Goal: Task Accomplishment & Management: Manage account settings

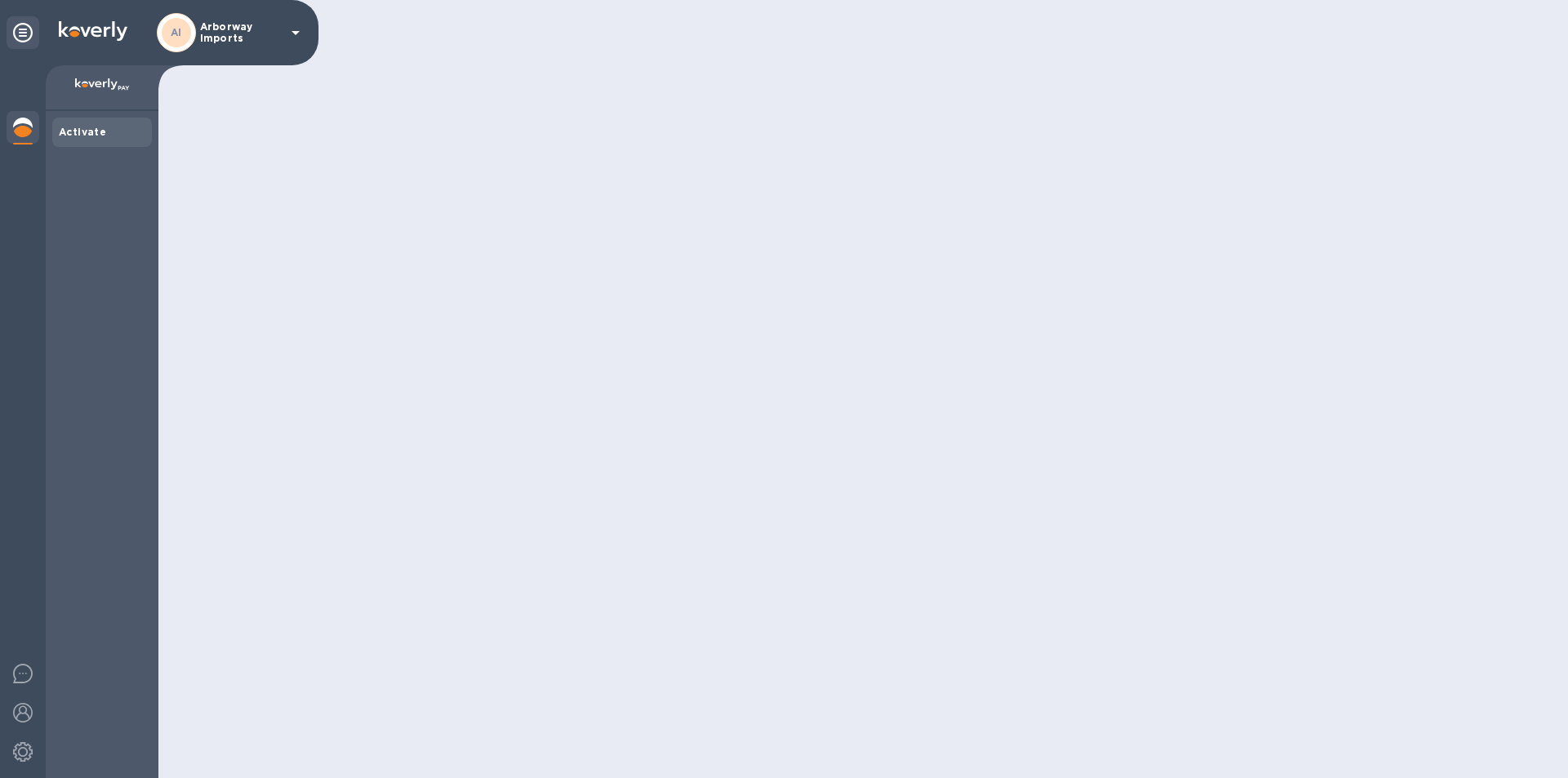
click at [250, 32] on p "Arborway Imports" at bounding box center [241, 32] width 82 height 23
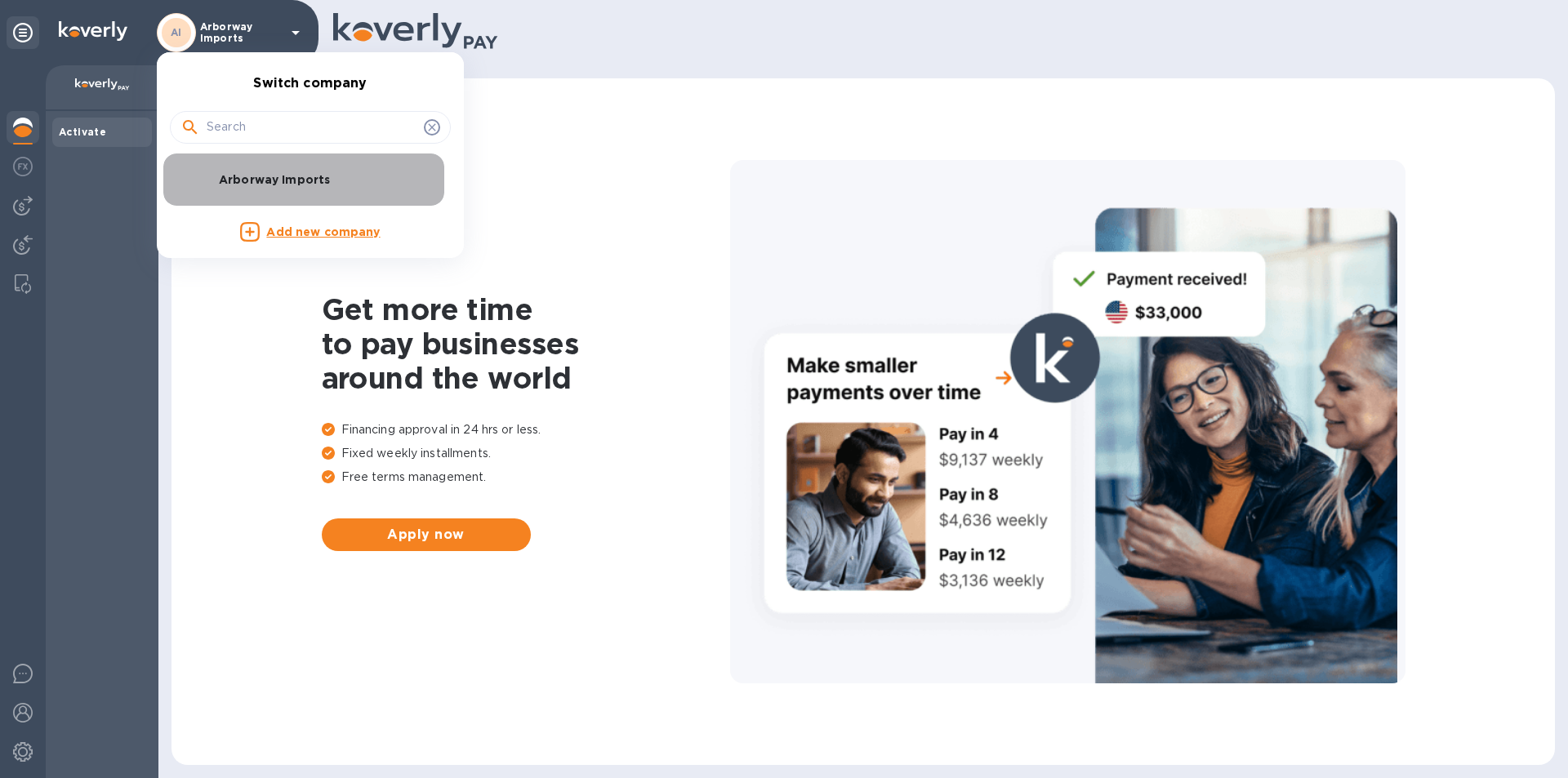
click at [309, 189] on div "Arborway Imports" at bounding box center [297, 179] width 255 height 39
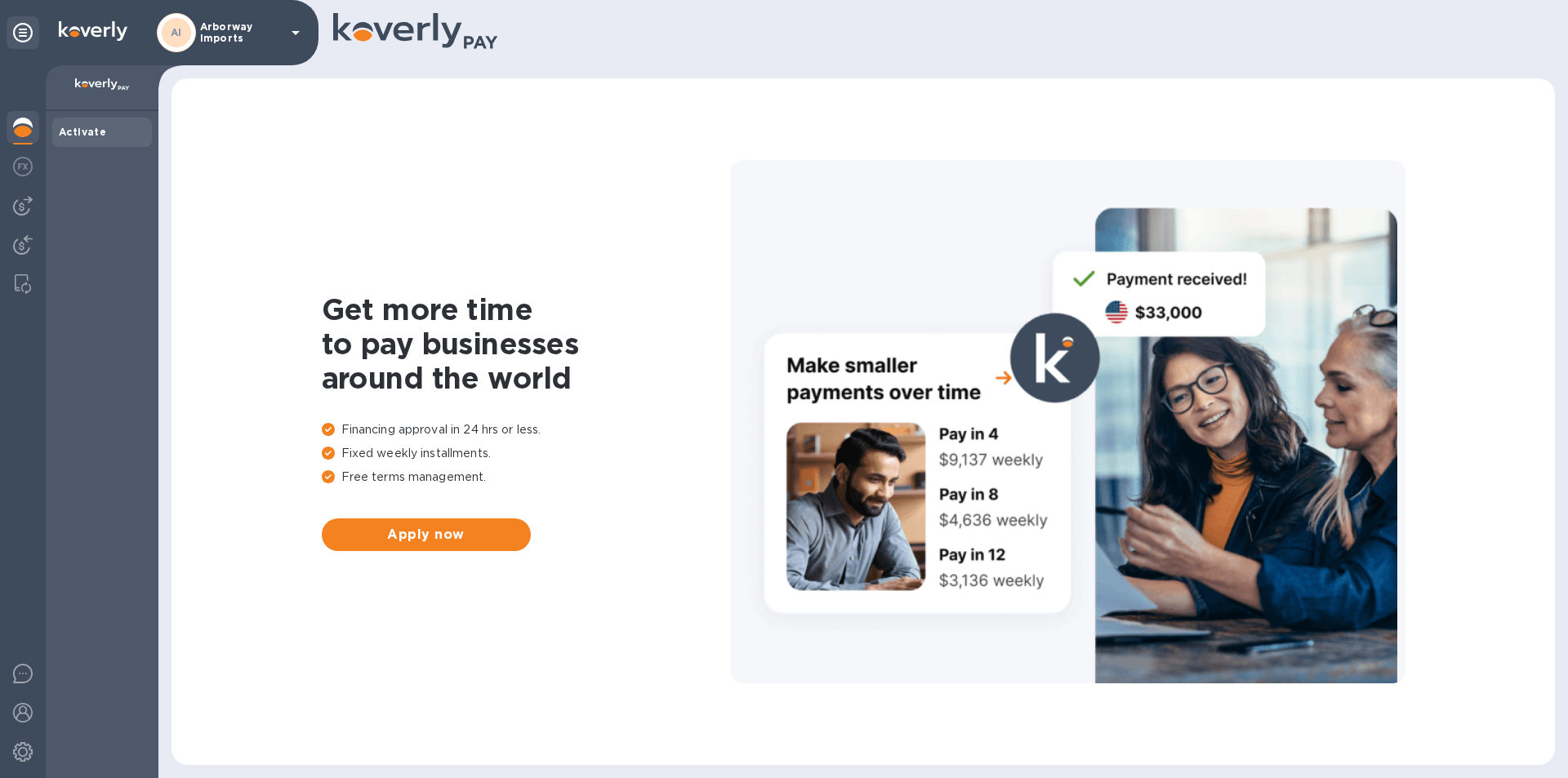
click at [105, 127] on div "Activate" at bounding box center [102, 132] width 87 height 16
click at [183, 34] on div "AI" at bounding box center [176, 33] width 29 height 29
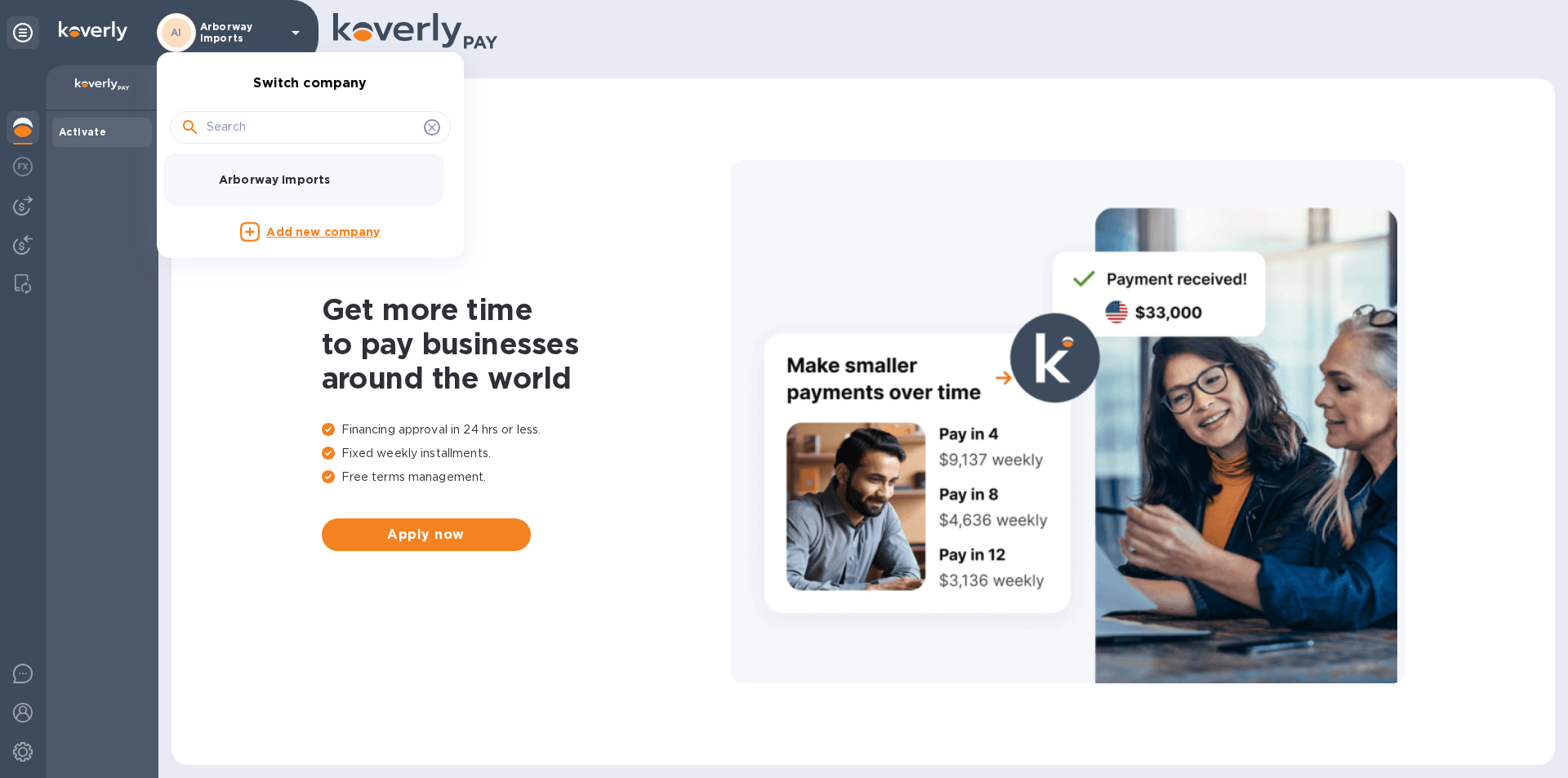
click at [294, 187] on div "Arborway Imports" at bounding box center [297, 179] width 255 height 39
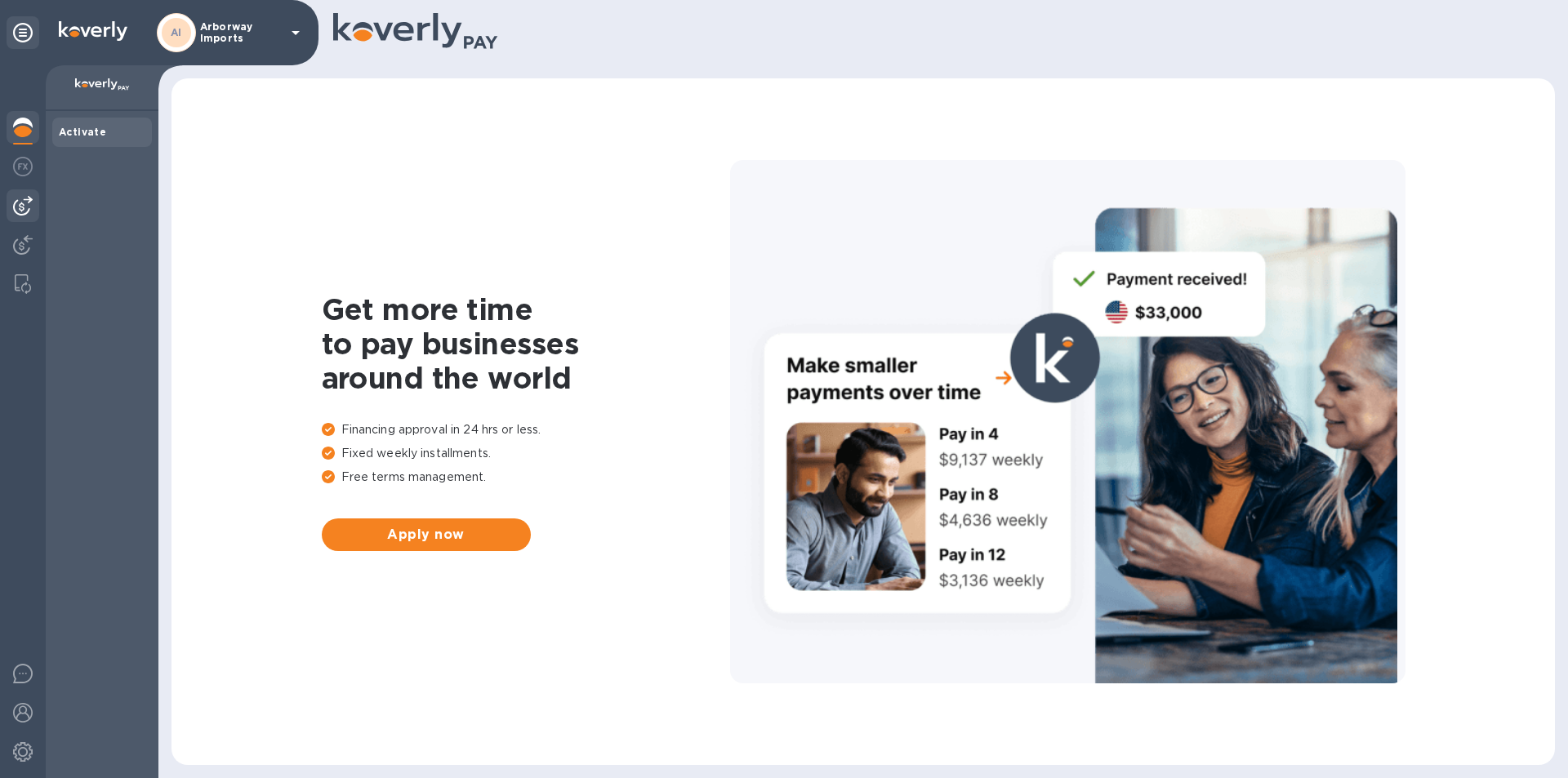
click at [28, 200] on img at bounding box center [23, 206] width 20 height 20
click at [240, 31] on p "Arborway Imports" at bounding box center [241, 32] width 82 height 23
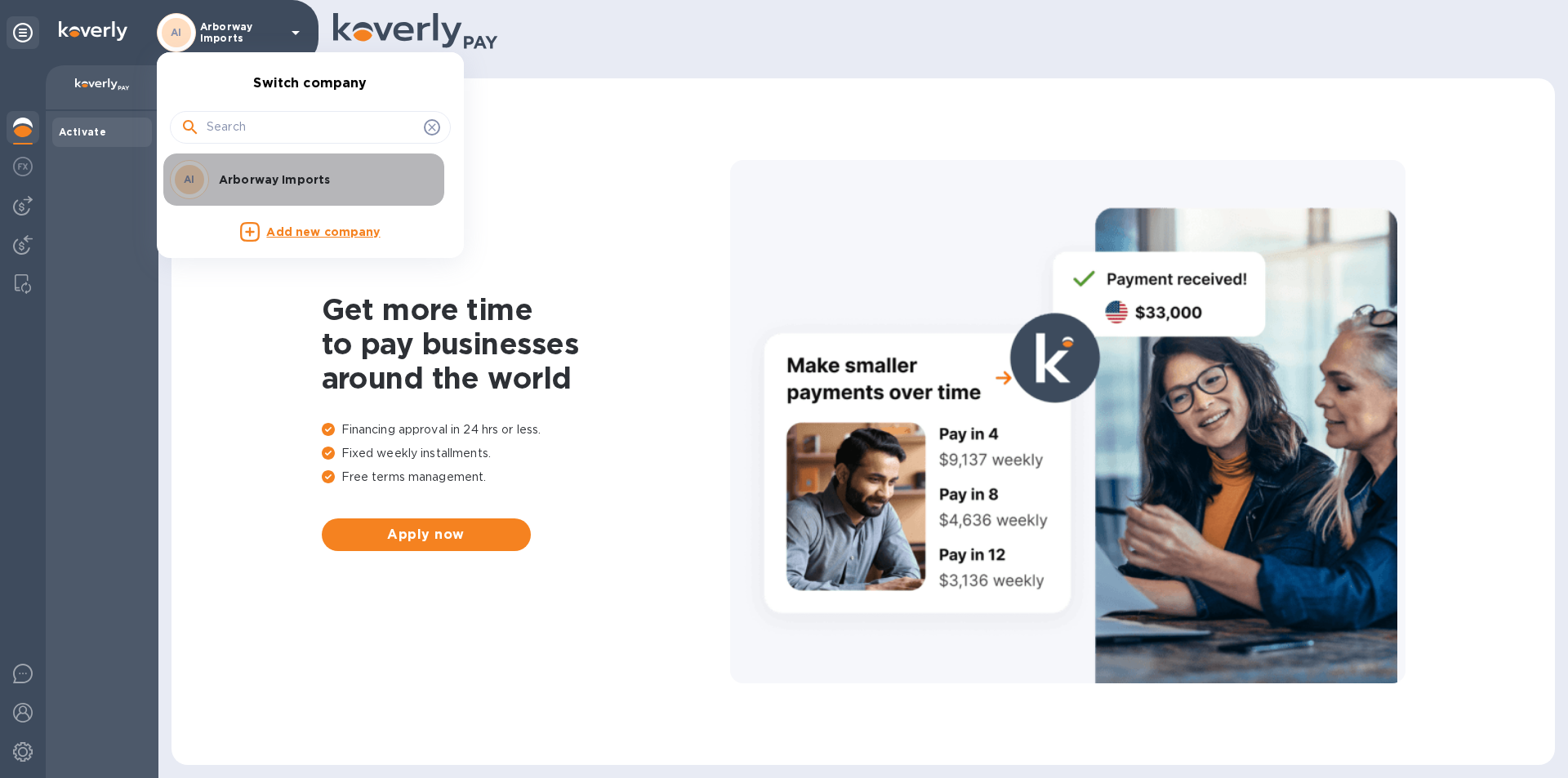
click at [294, 169] on div "AI Arborway Imports" at bounding box center [297, 179] width 255 height 39
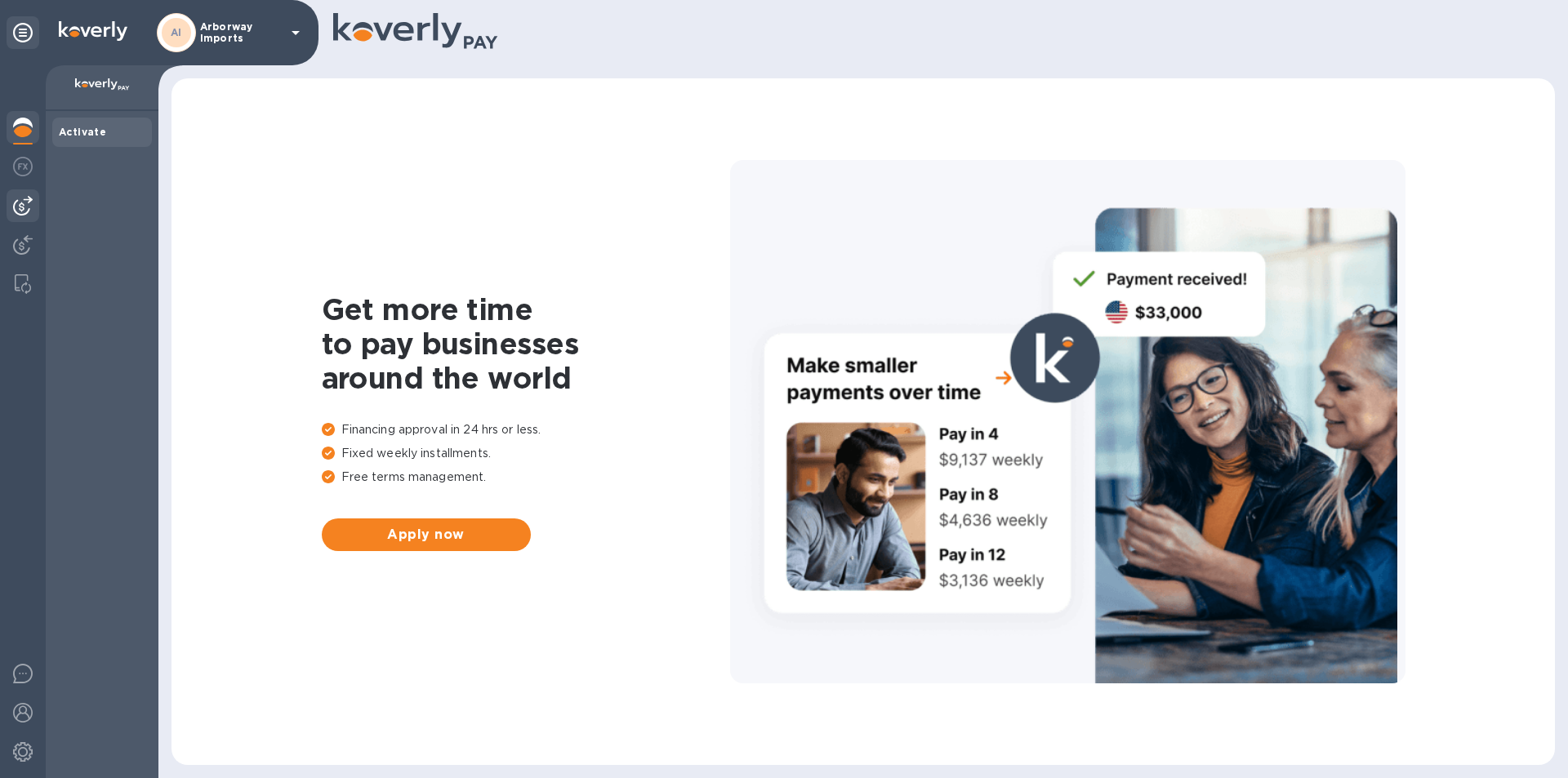
click at [20, 210] on img at bounding box center [23, 206] width 20 height 20
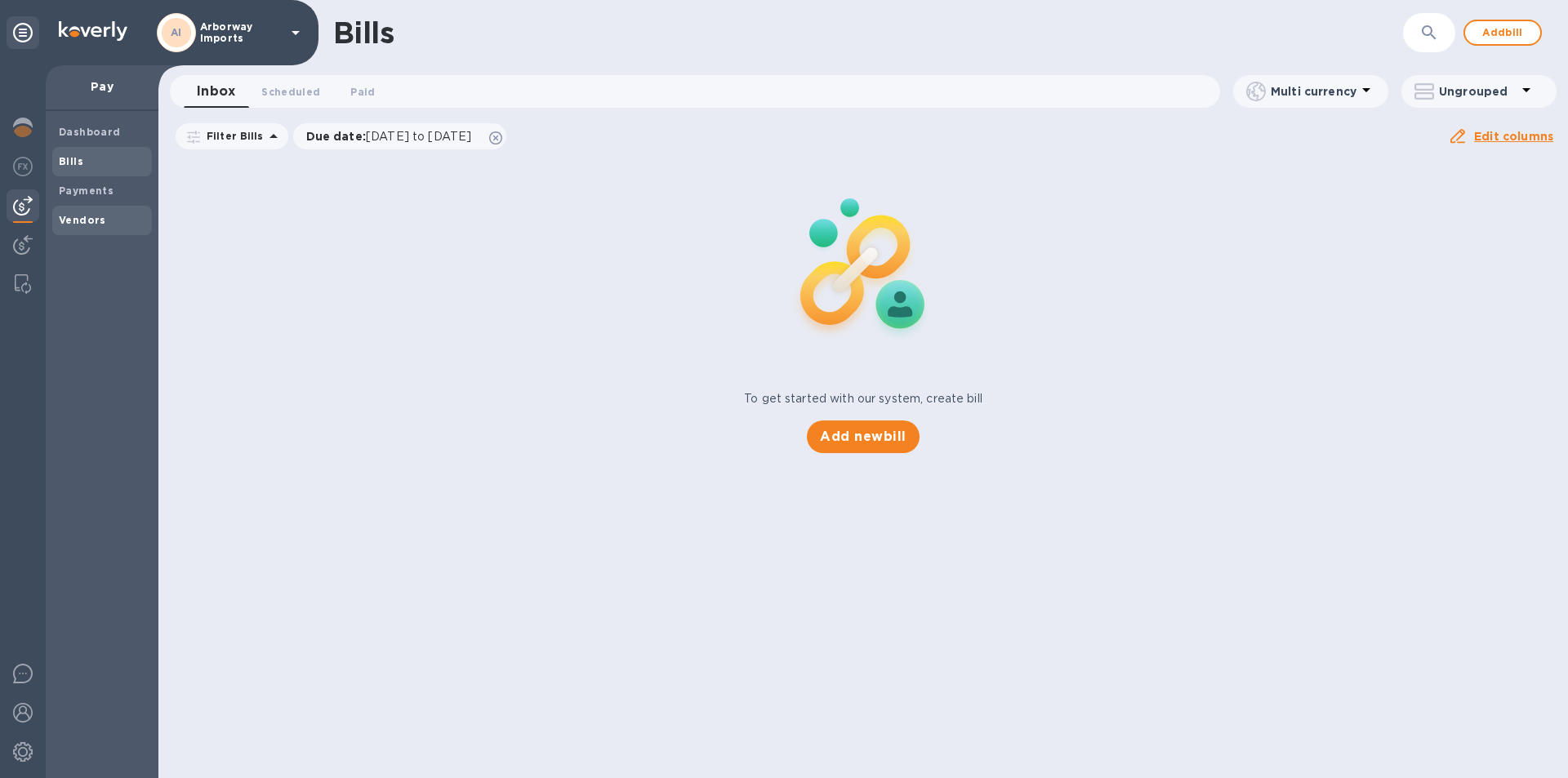
click at [103, 208] on div "Vendors" at bounding box center [101, 220] width 99 height 29
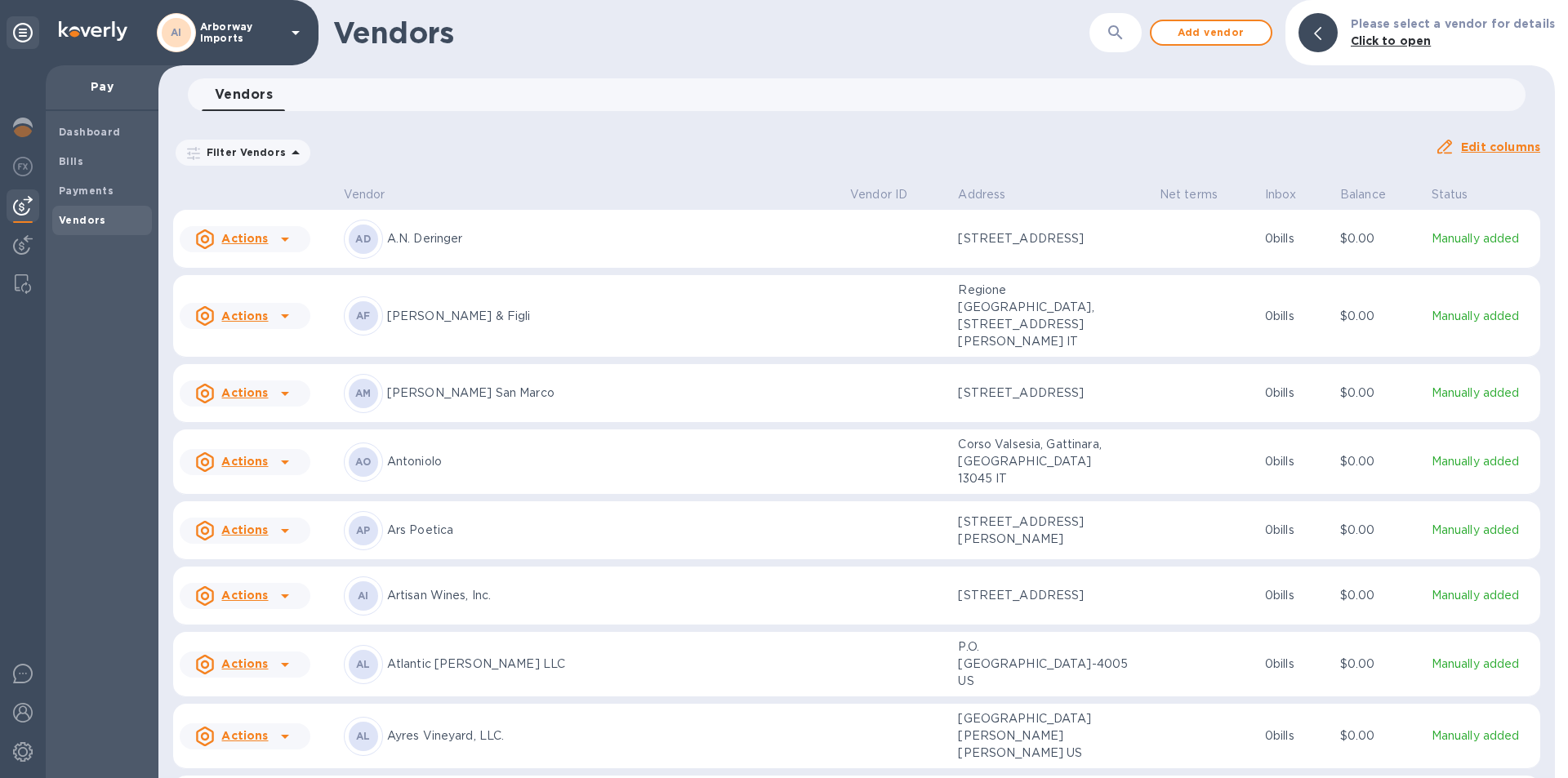
click at [486, 255] on div "AD A.N. [PERSON_NAME]" at bounding box center [589, 239] width 493 height 39
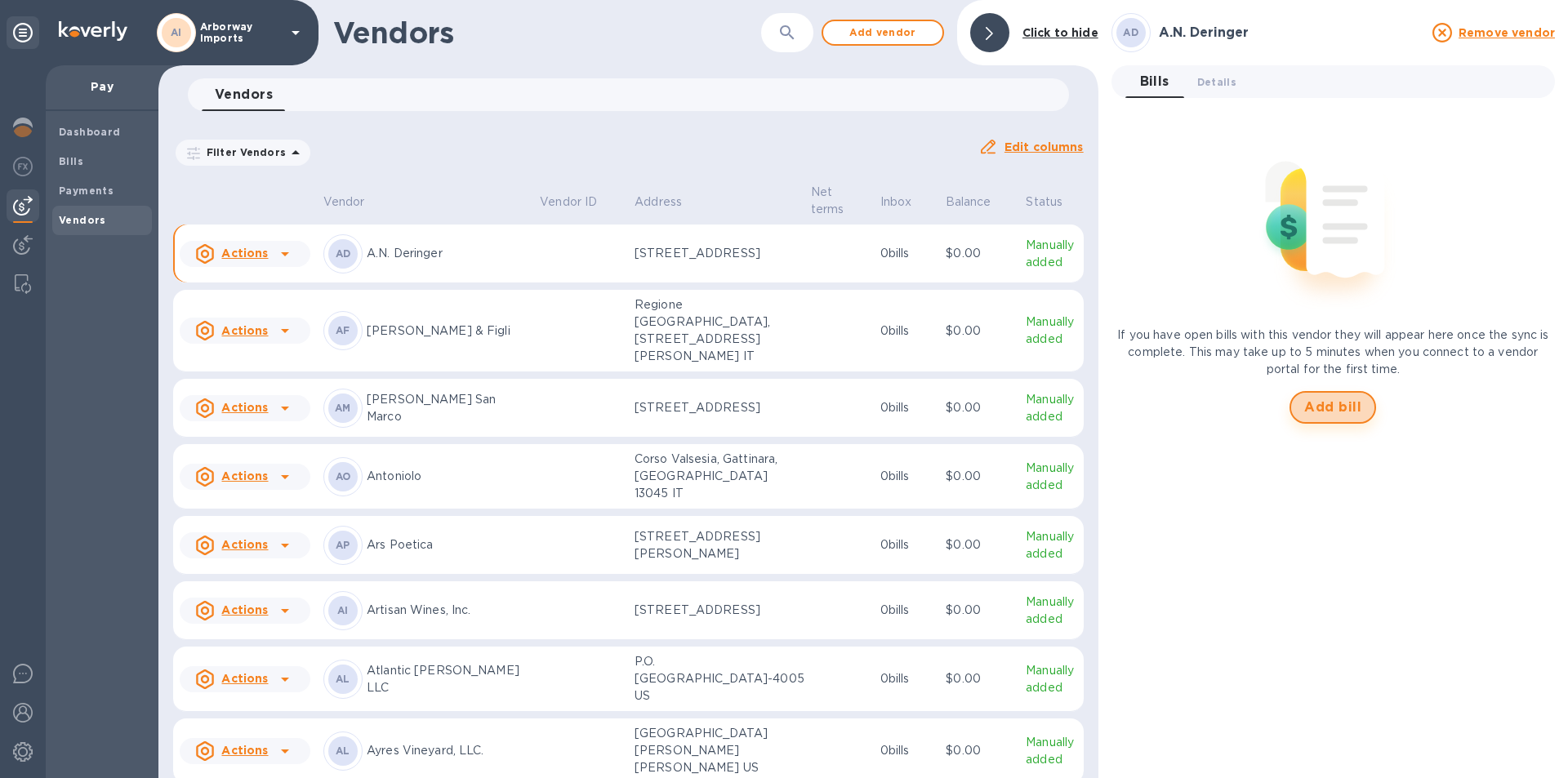
click at [1349, 412] on span "Add bill" at bounding box center [1333, 408] width 57 height 20
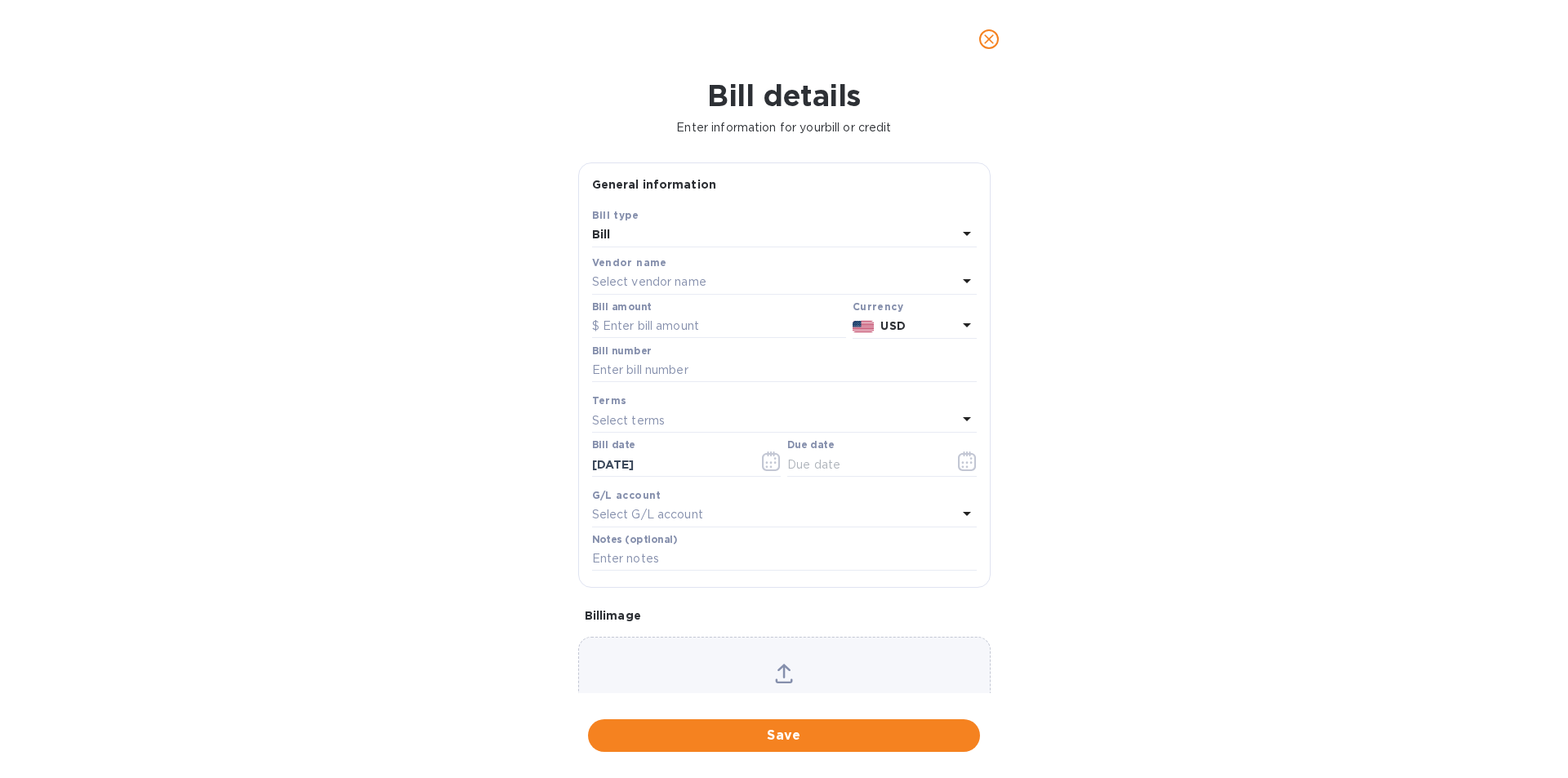
click at [1344, 406] on div "Bill details Enter information for your bill or credit General information Save…" at bounding box center [784, 428] width 1568 height 700
click at [722, 324] on input "text" at bounding box center [719, 326] width 254 height 25
type input "580.75"
click at [729, 360] on input "text" at bounding box center [784, 371] width 384 height 25
type input "19567435"
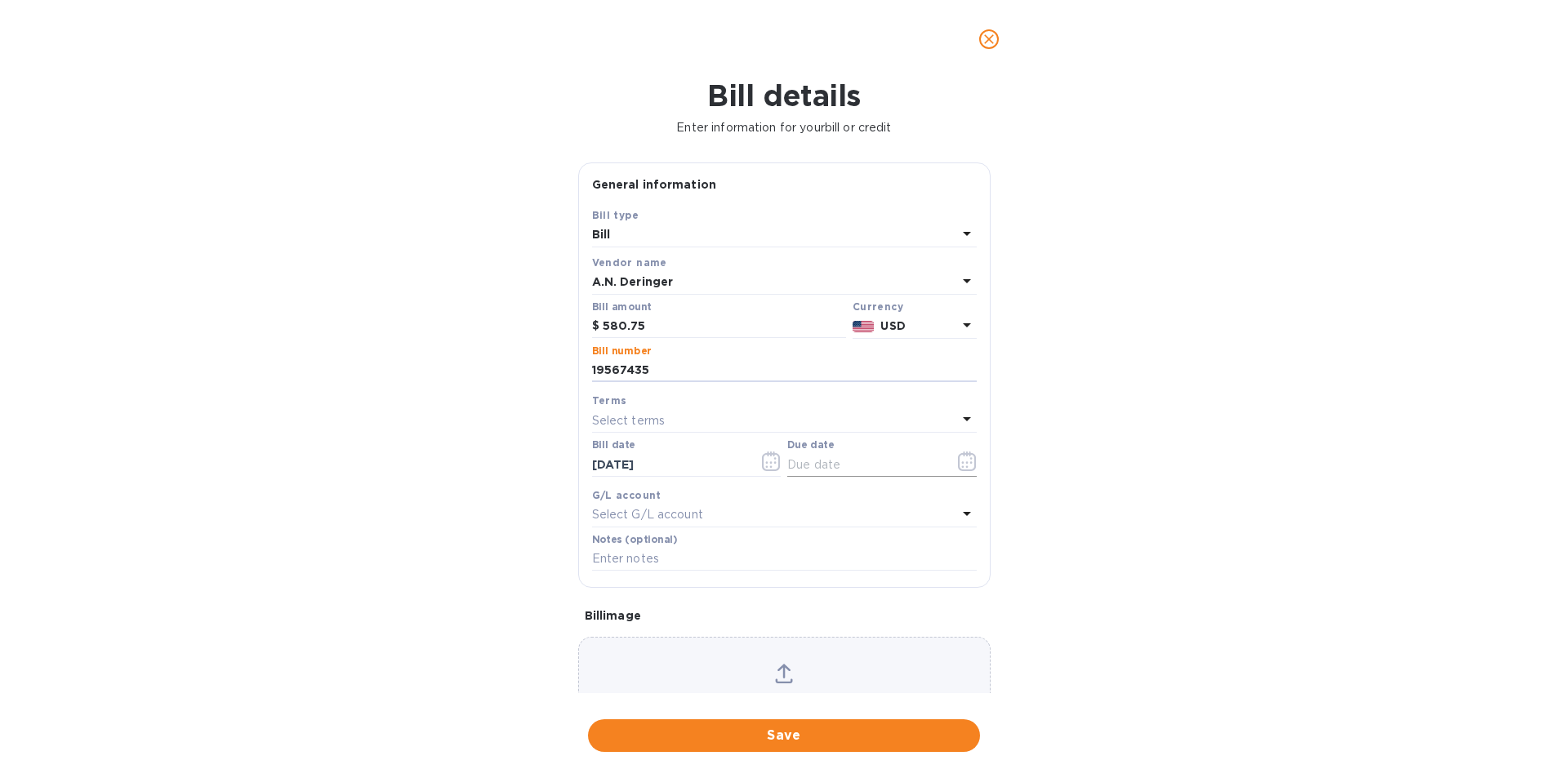
click at [974, 461] on button "button" at bounding box center [968, 461] width 38 height 39
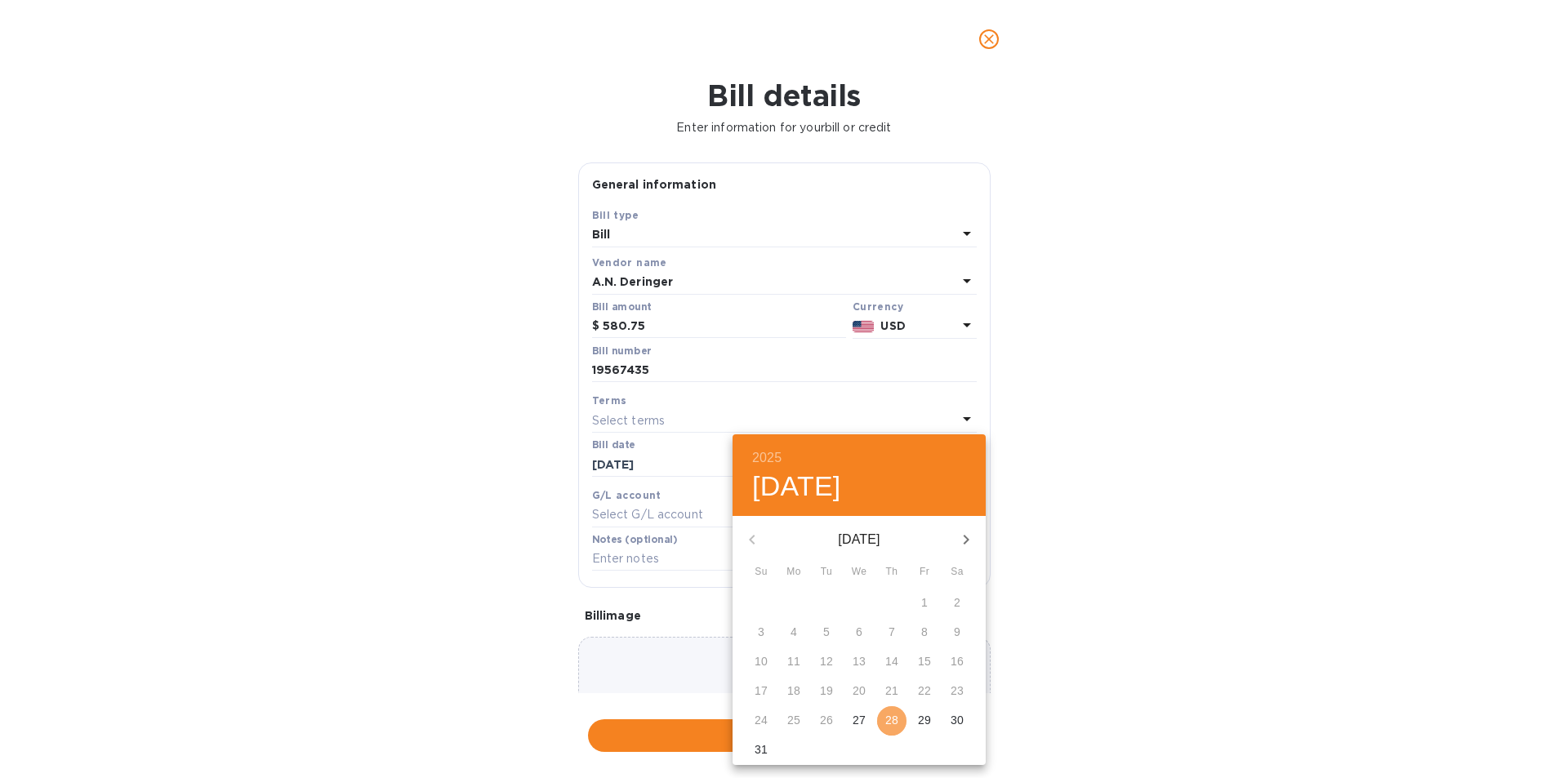
click at [895, 714] on p "28" at bounding box center [892, 721] width 13 height 16
type input "[DATE]"
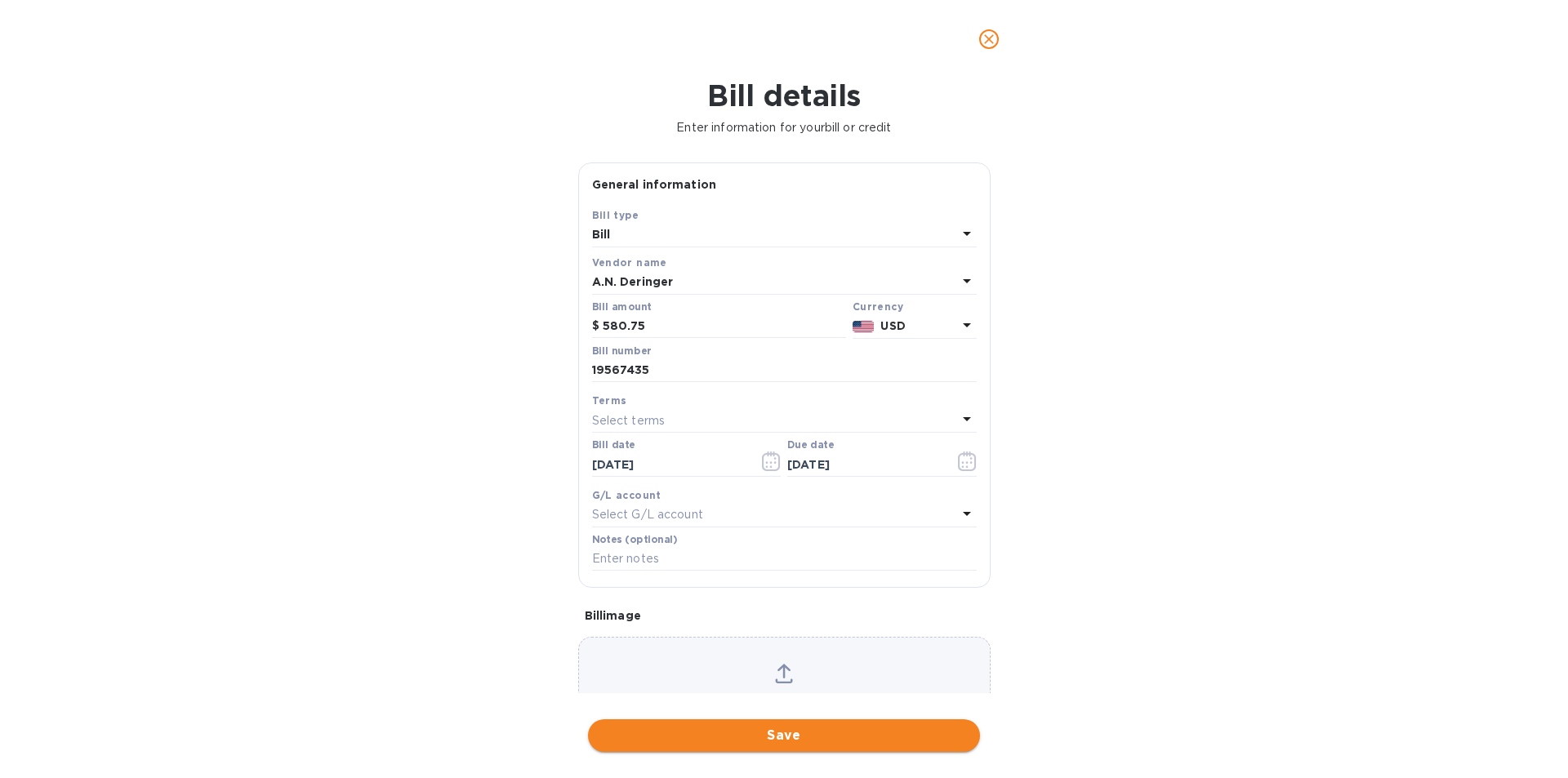
click at [812, 729] on span "Save" at bounding box center [784, 736] width 366 height 20
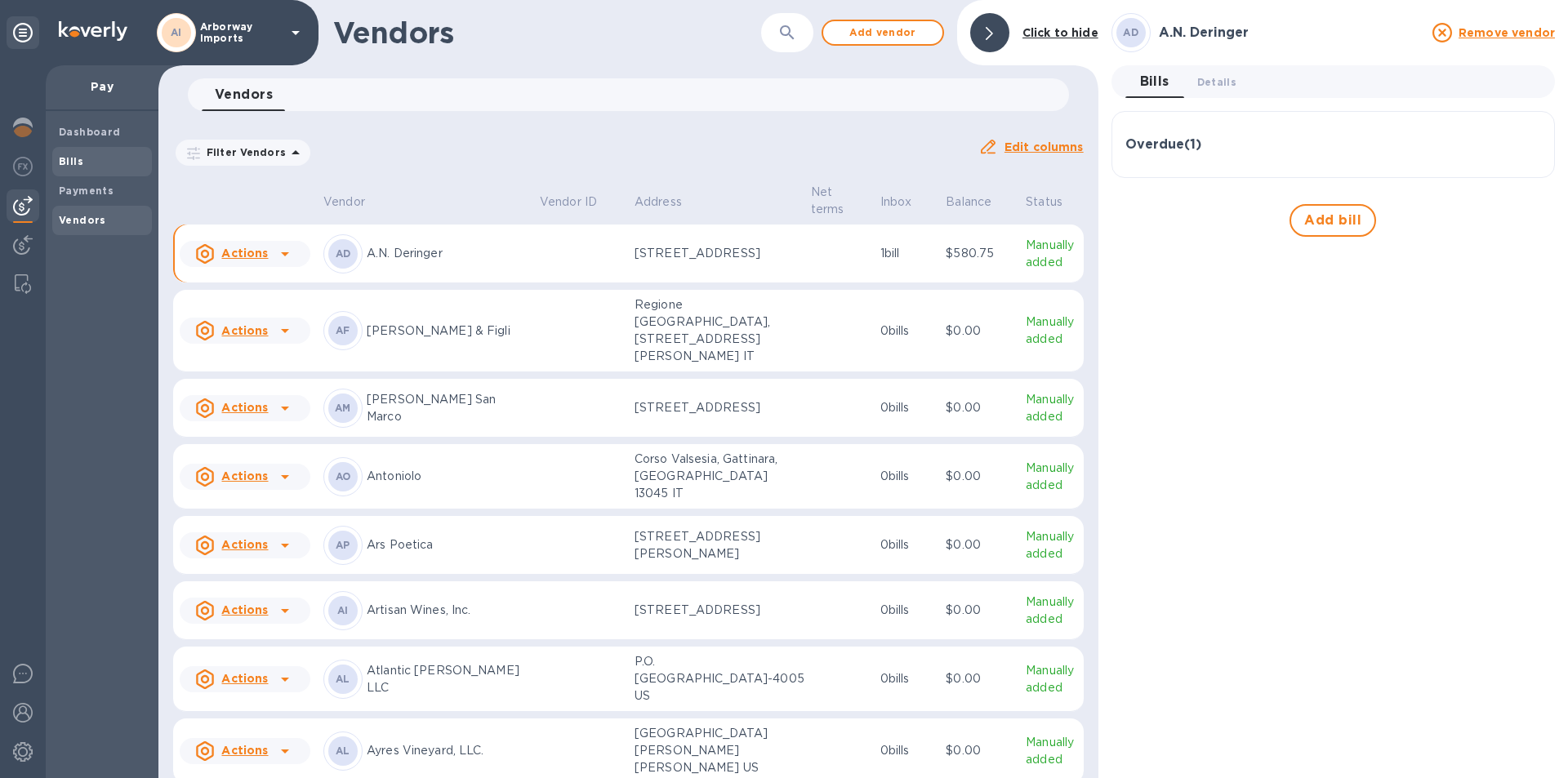
click at [75, 155] on b "Bills" at bounding box center [71, 160] width 25 height 12
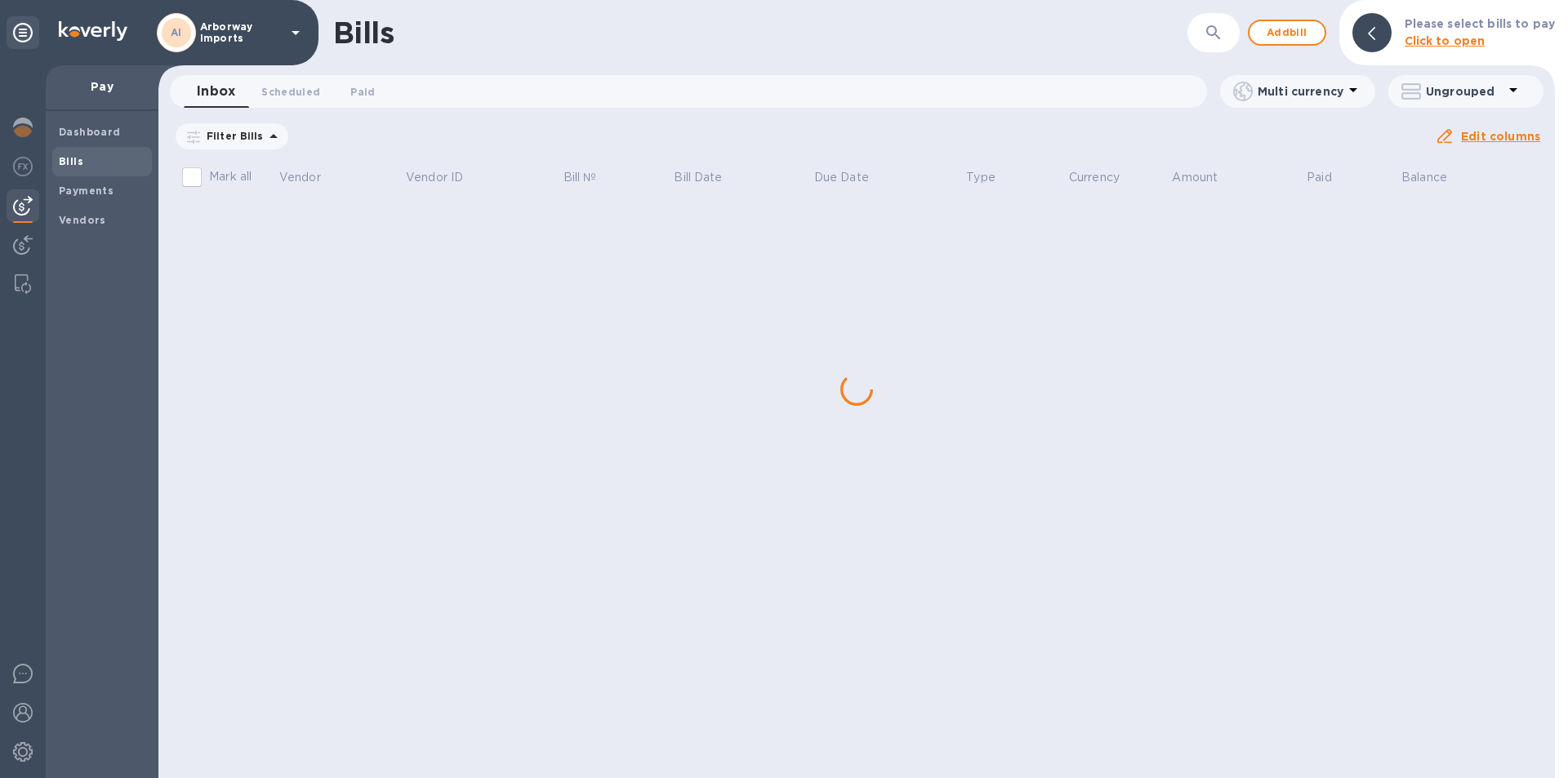
click at [293, 208] on div "Bills ​ Add bill Please select bills to pay Click to open Inbox 0 Scheduled 0 P…" at bounding box center [856, 389] width 1397 height 778
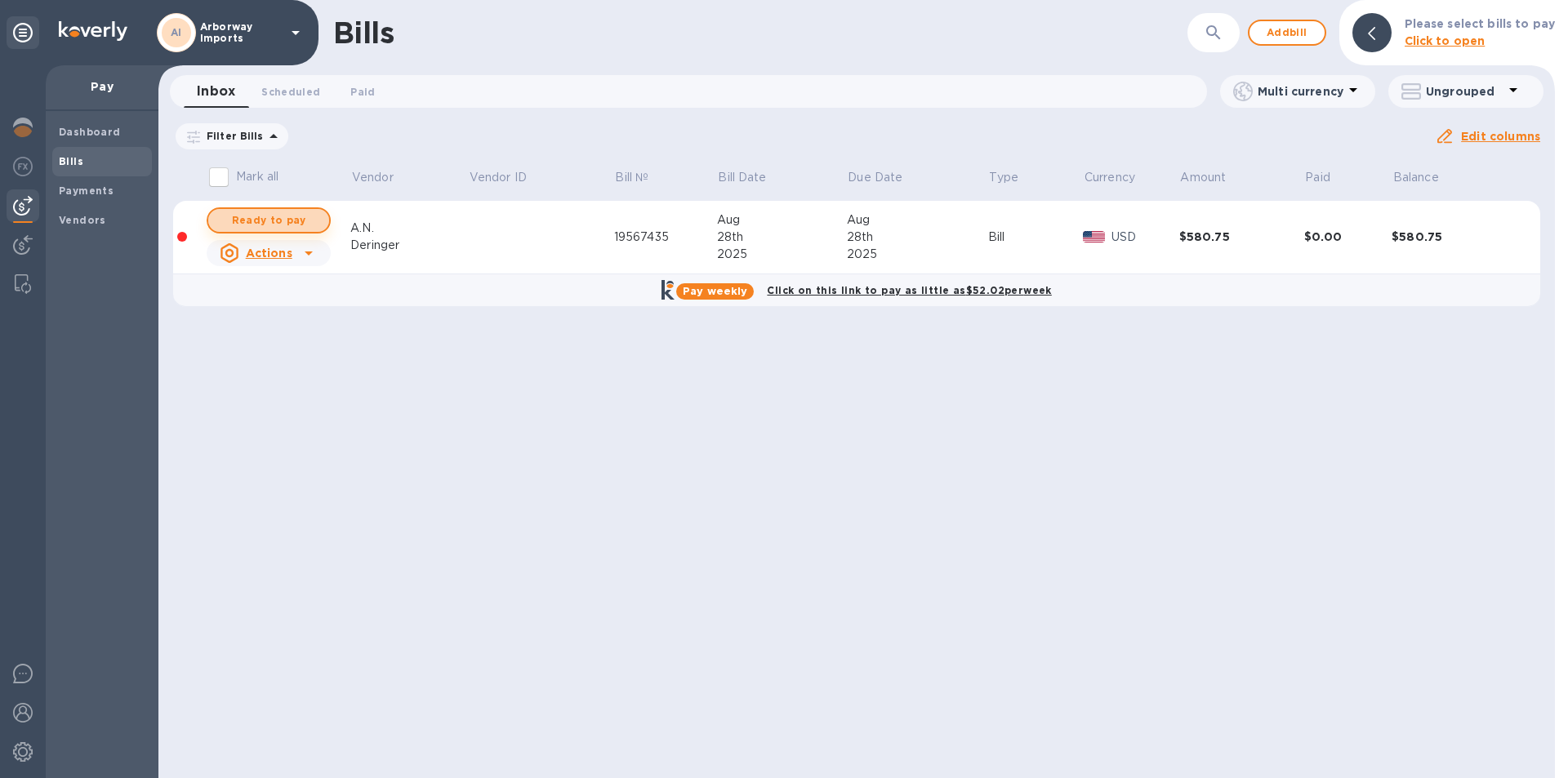
click at [288, 214] on span "Ready to pay" at bounding box center [269, 220] width 95 height 20
checkbox input "true"
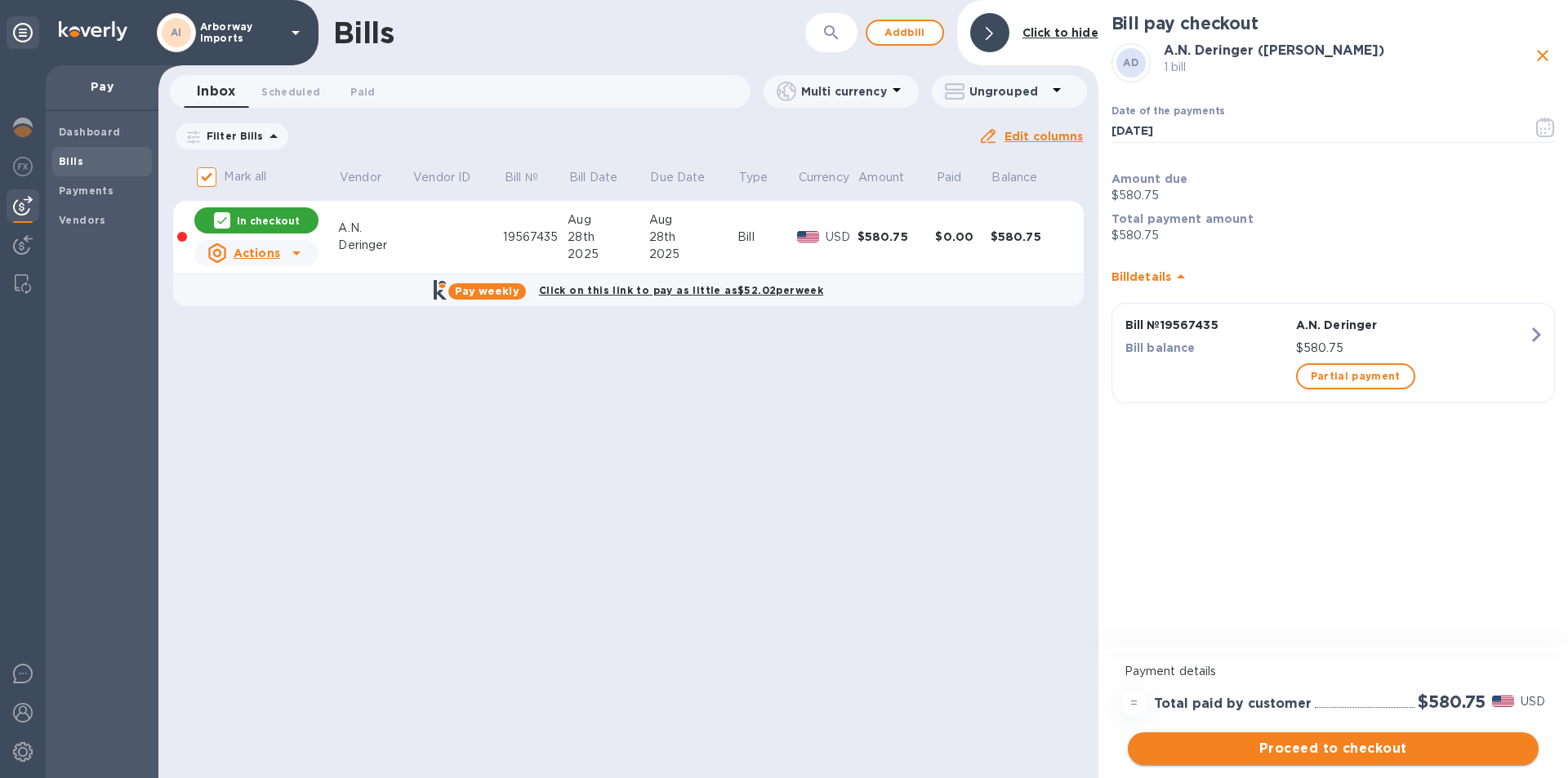
click at [1350, 742] on span "Proceed to checkout" at bounding box center [1333, 749] width 384 height 20
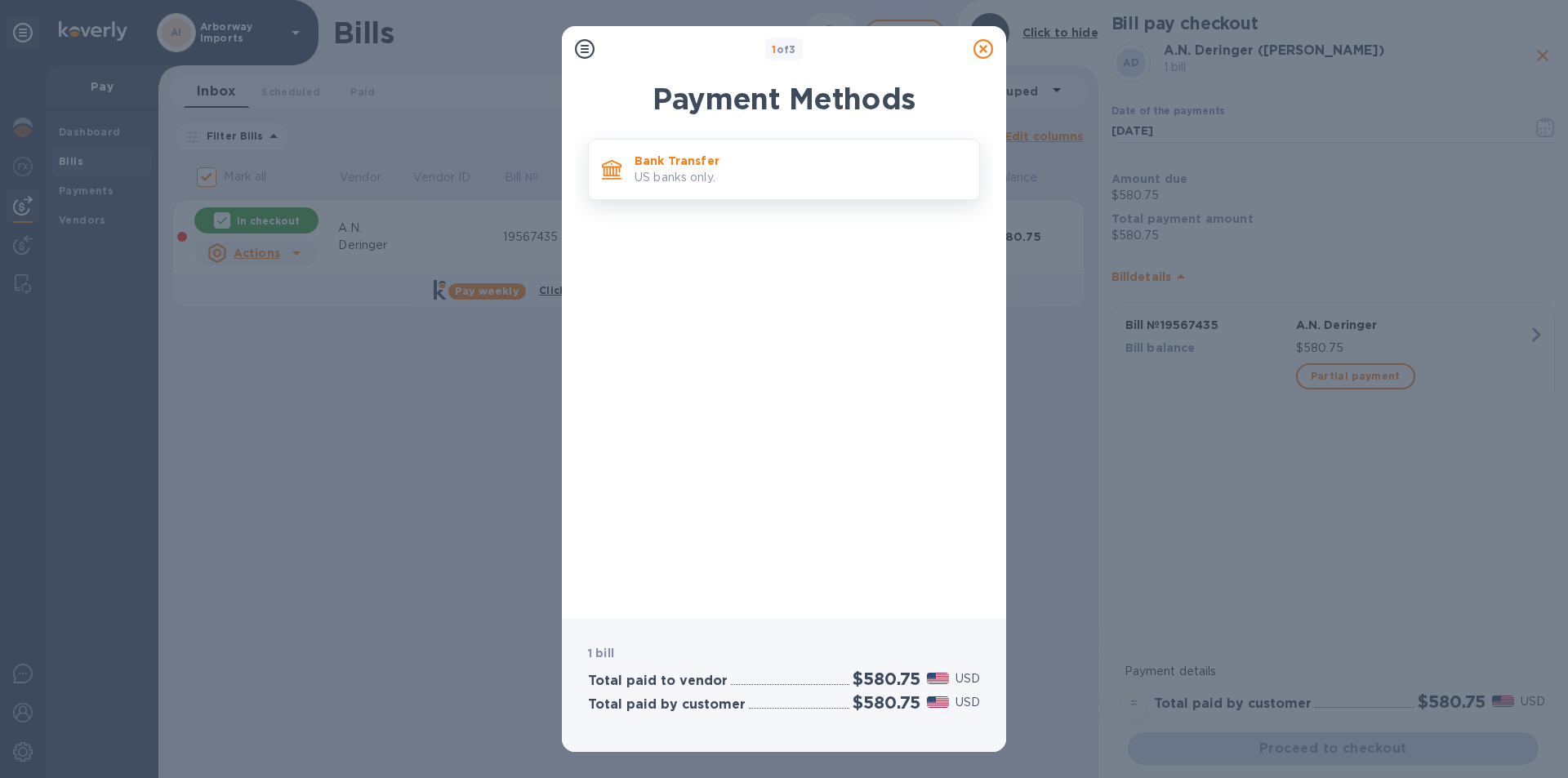
click at [734, 169] on p "Bank Transfer" at bounding box center [801, 161] width 332 height 16
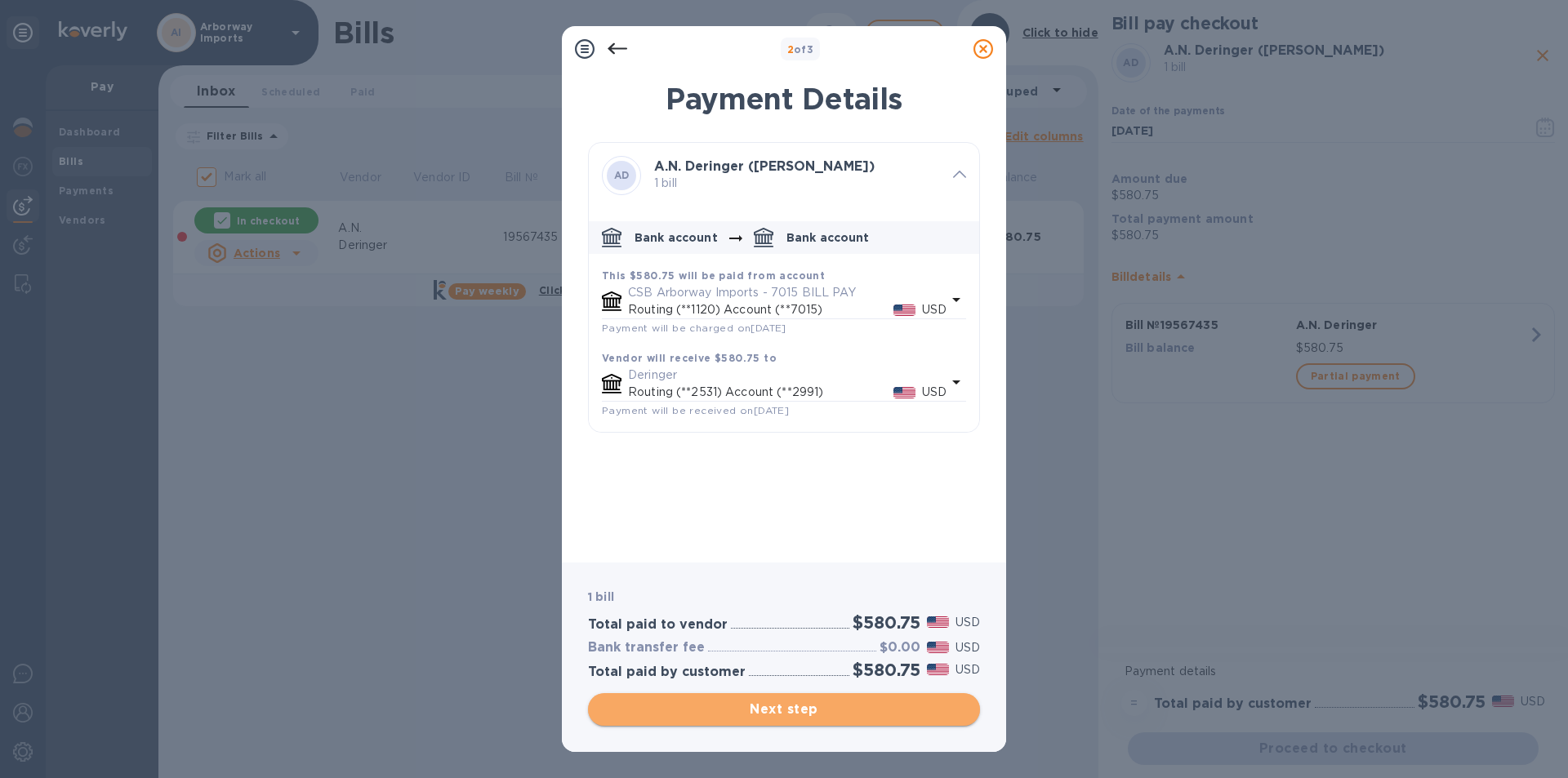
click at [745, 704] on span "Next step" at bounding box center [784, 710] width 366 height 20
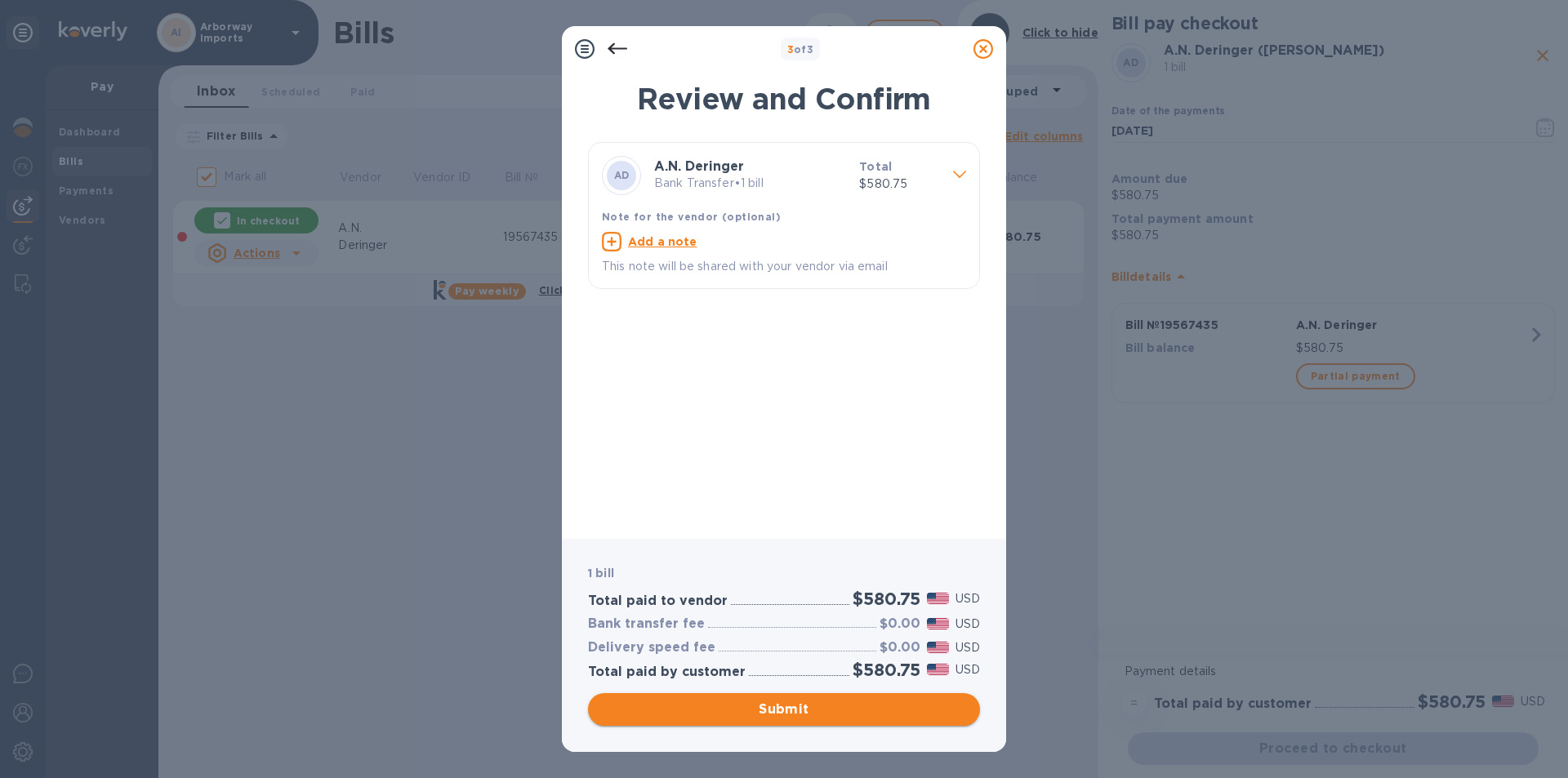
click at [838, 708] on span "Submit" at bounding box center [784, 710] width 366 height 20
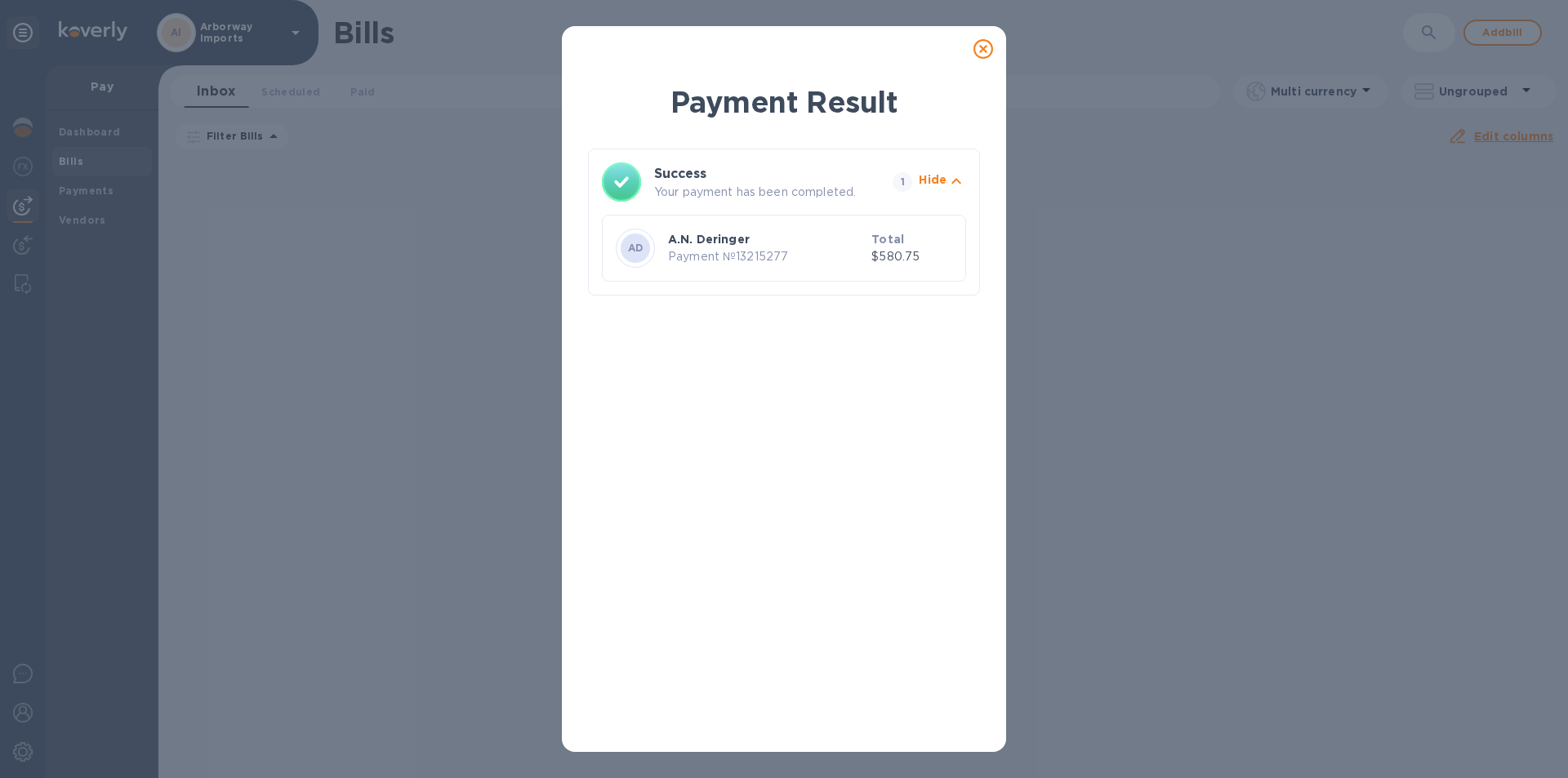
click at [983, 46] on icon at bounding box center [984, 49] width 20 height 20
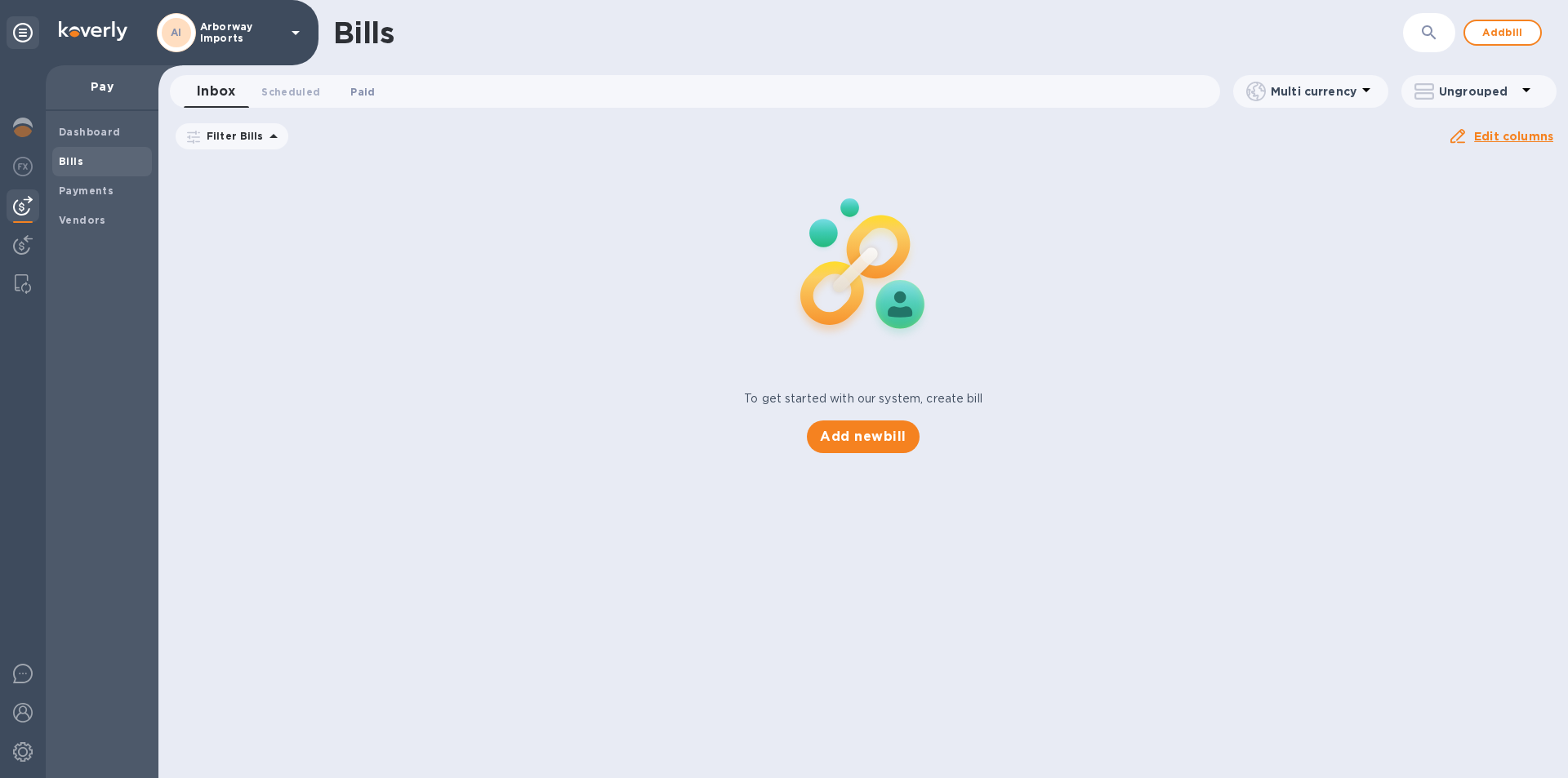
click at [367, 82] on button "Paid 0" at bounding box center [363, 91] width 59 height 33
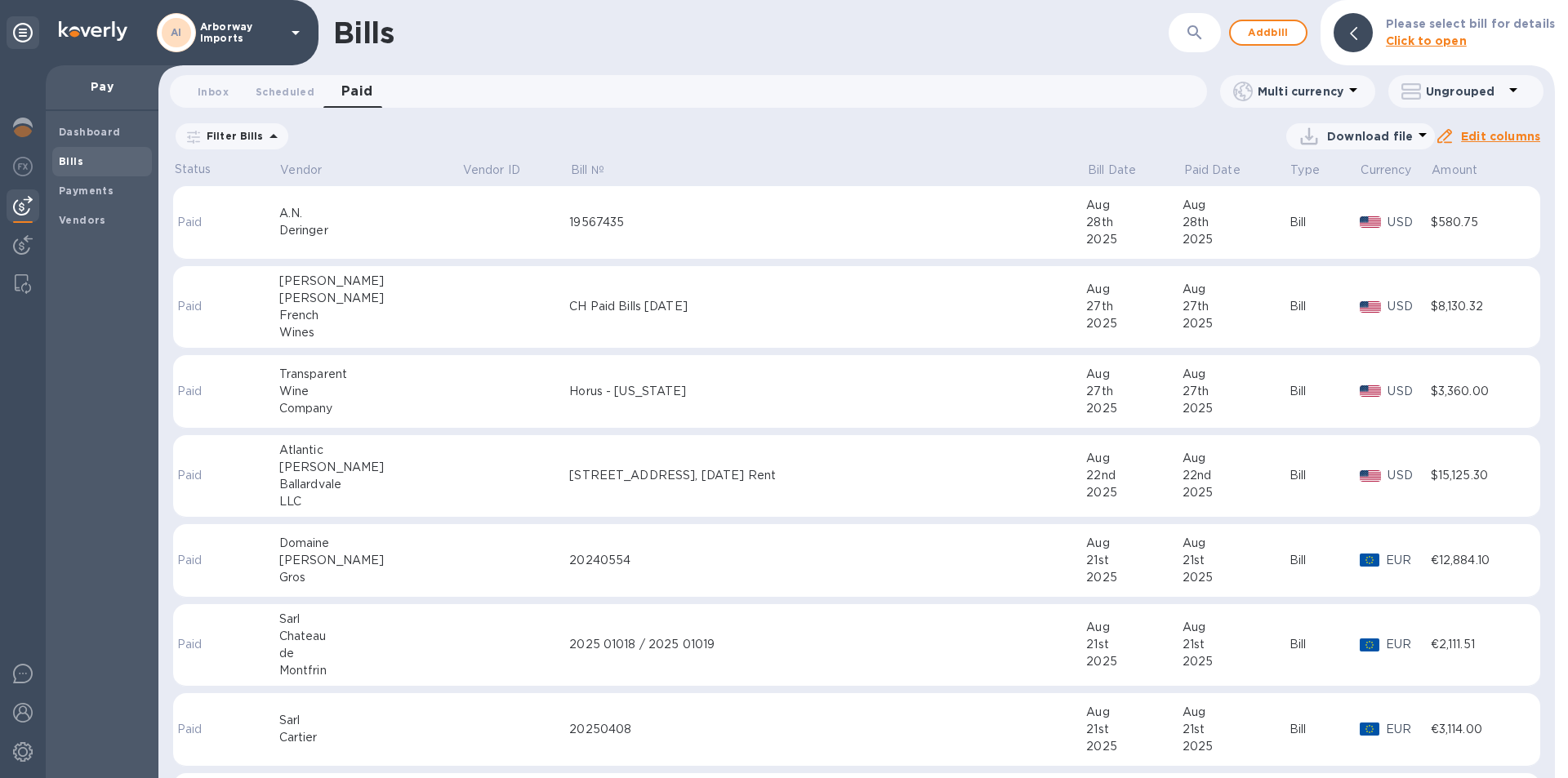
click at [724, 240] on td "19567435" at bounding box center [827, 222] width 517 height 74
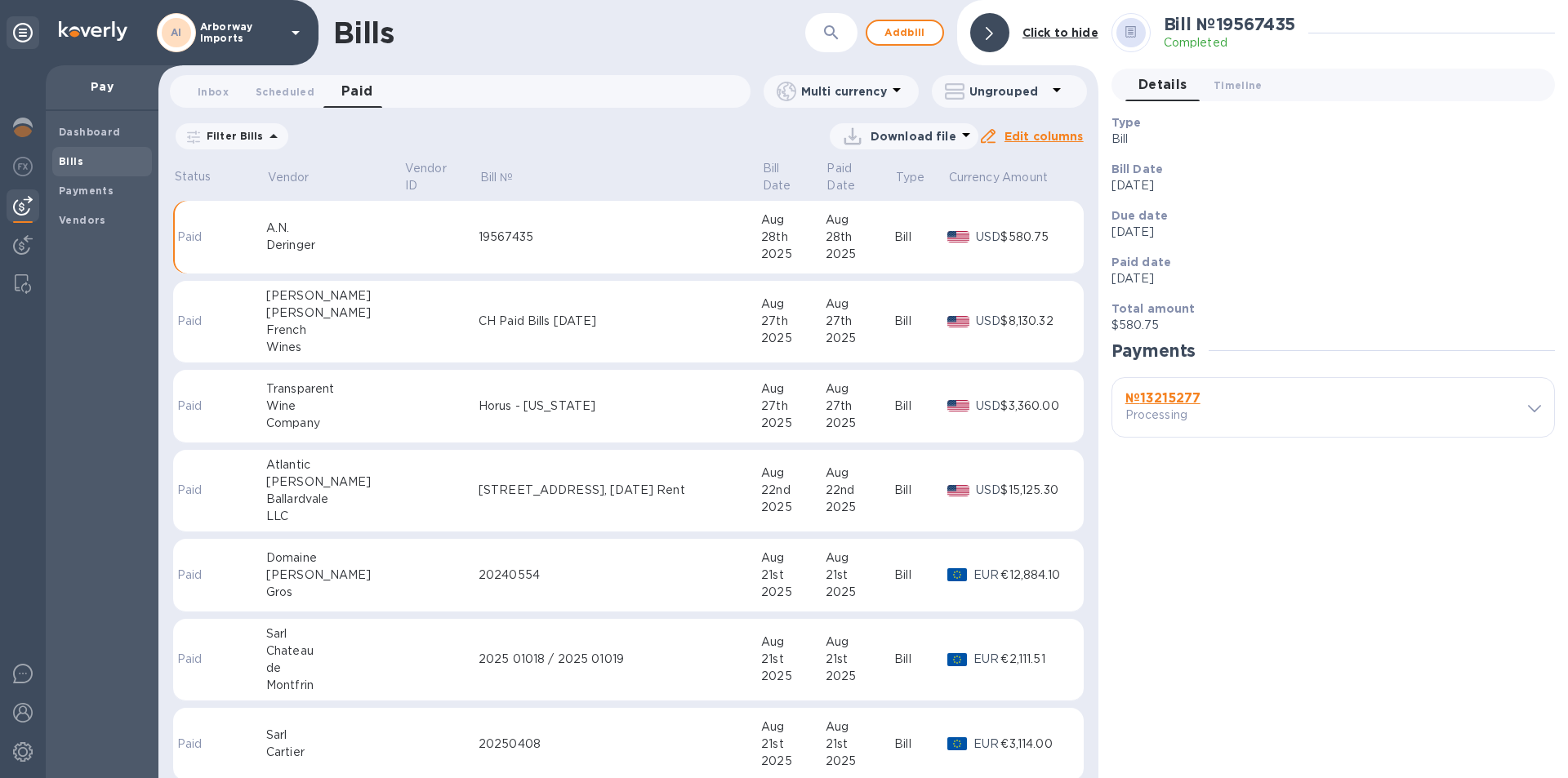
click at [1168, 404] on b "№ 13215277" at bounding box center [1163, 397] width 75 height 15
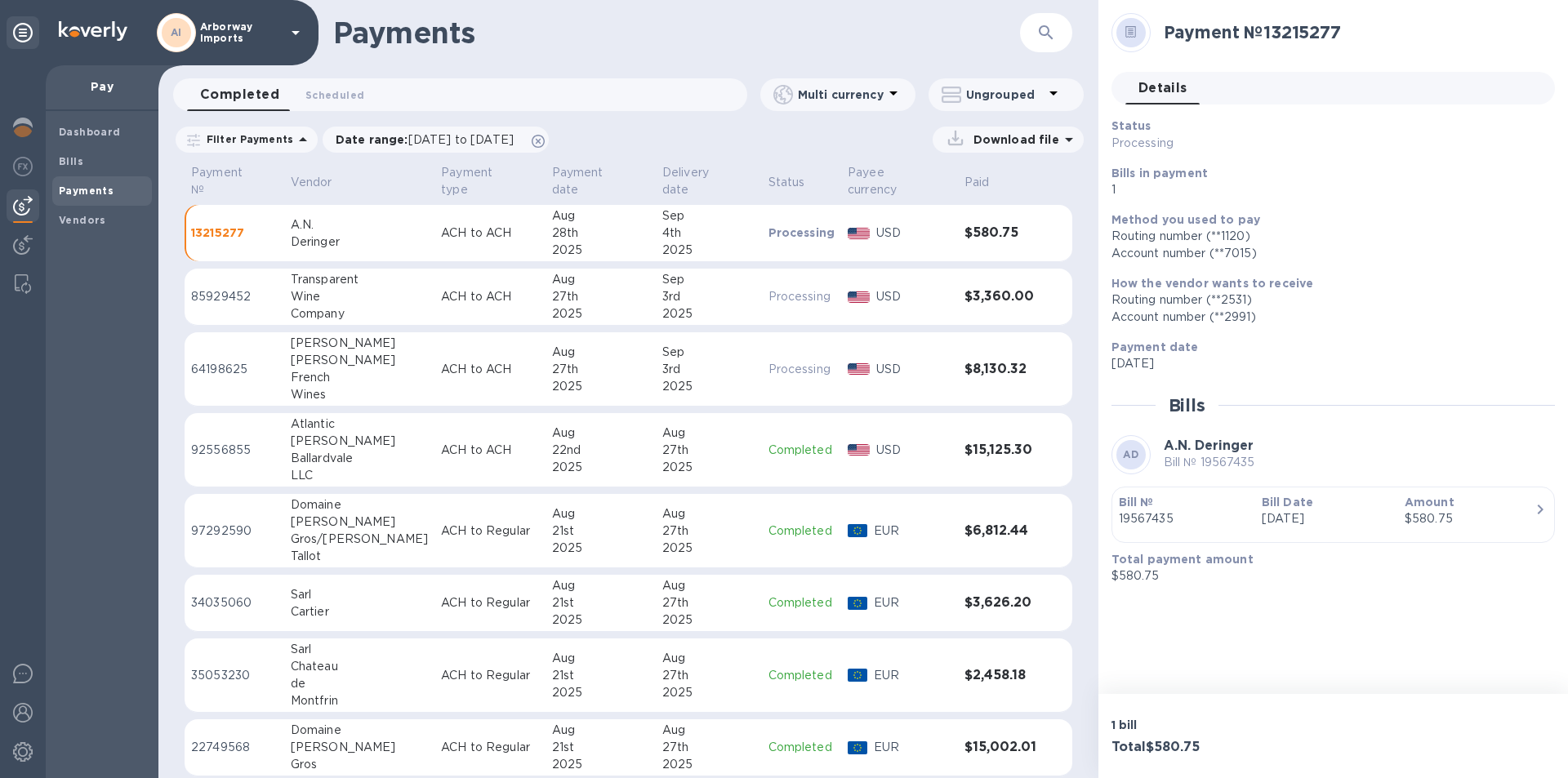
click at [1245, 492] on div "Bill № 19567435" at bounding box center [1184, 510] width 143 height 46
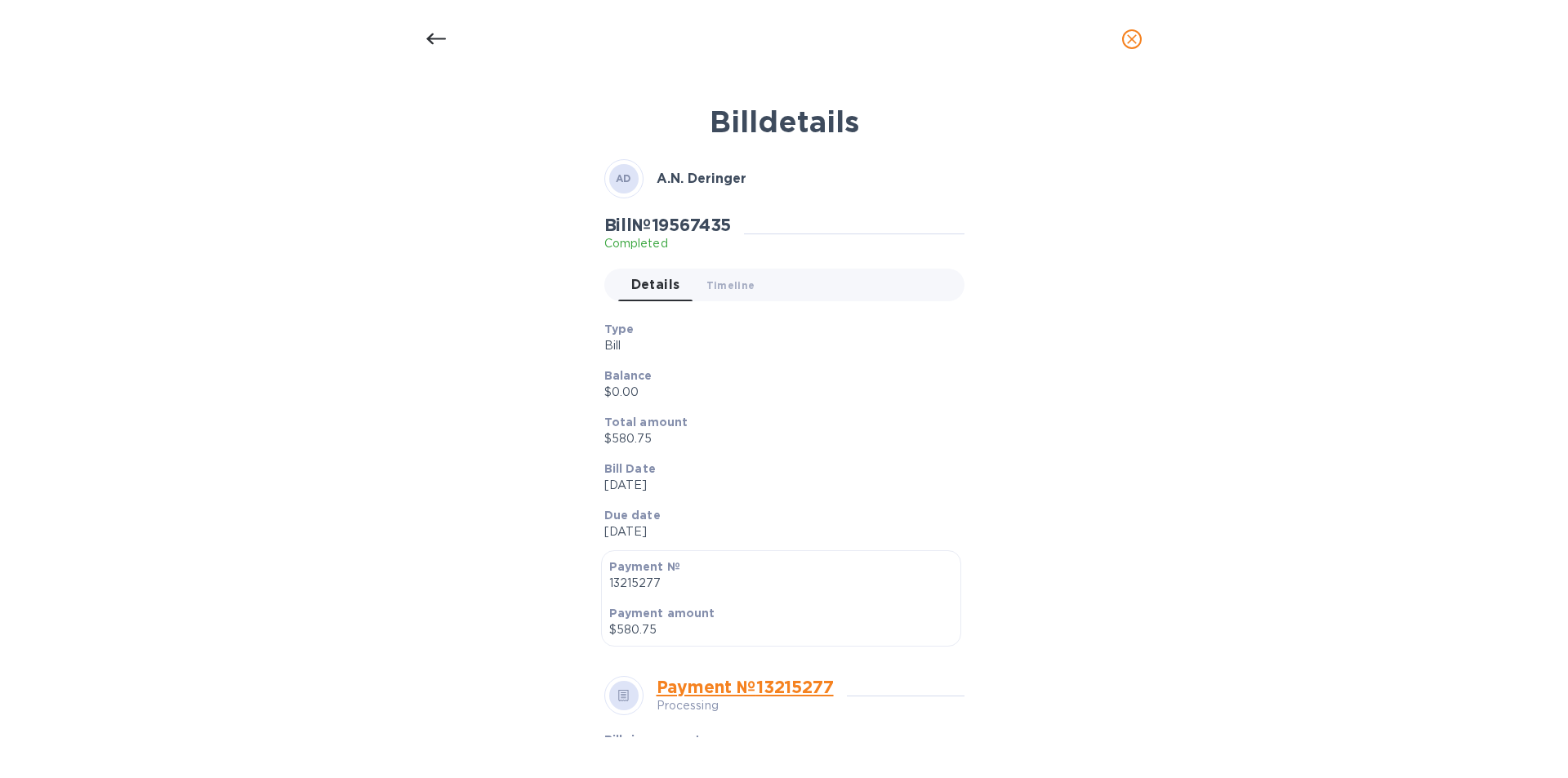
click at [815, 409] on div "Total amount $580.75" at bounding box center [777, 430] width 360 height 46
